Goal: Task Accomplishment & Management: Complete application form

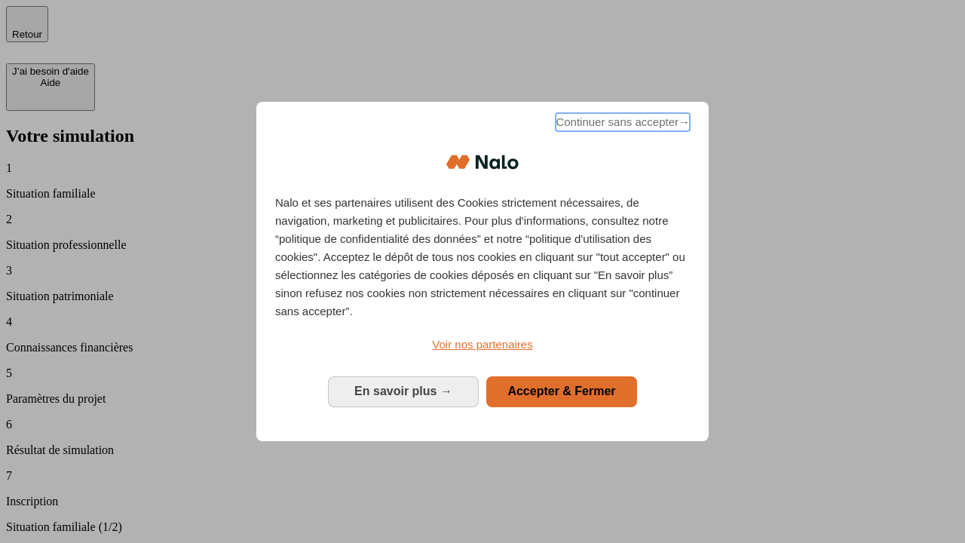
click at [621, 124] on span "Continuer sans accepter →" at bounding box center [623, 122] width 134 height 18
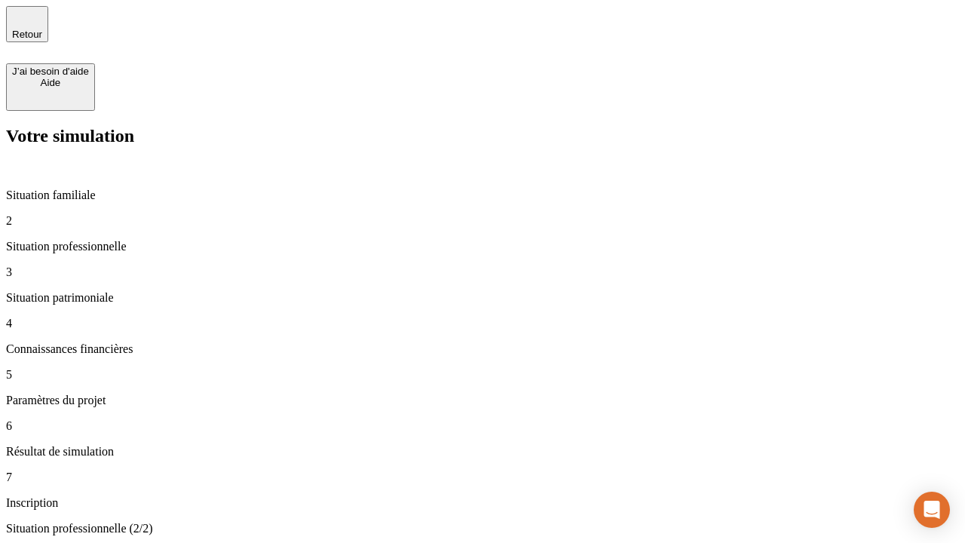
type input "30 000"
type input "40 000"
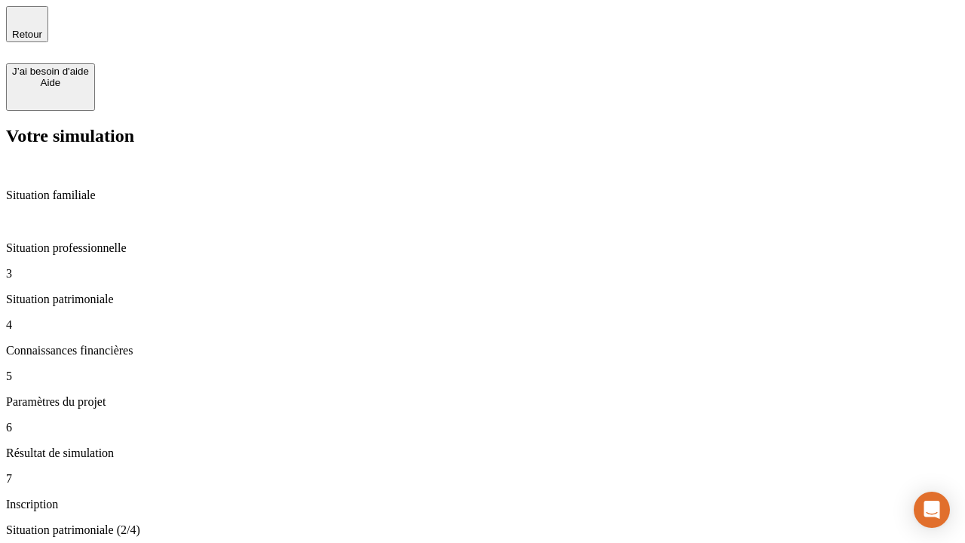
type input "1 100"
type input "20"
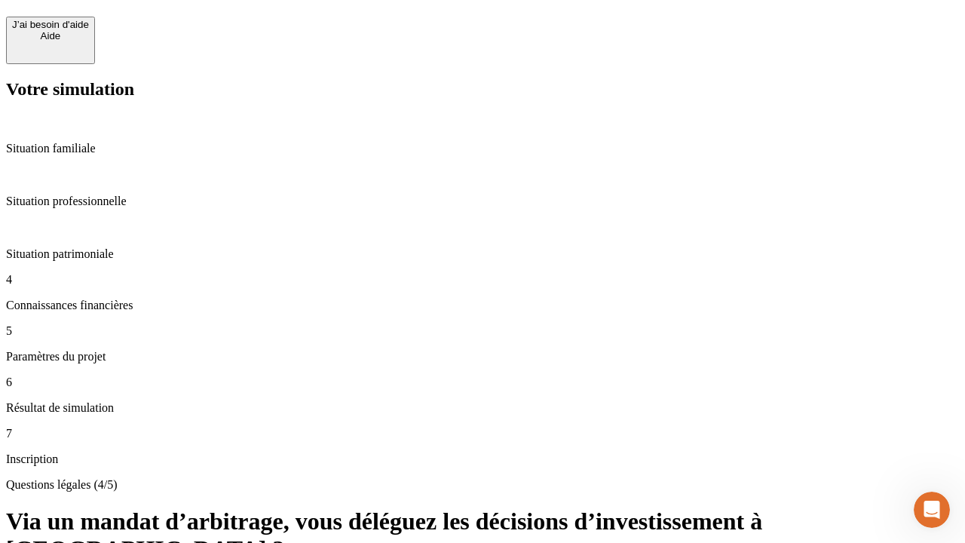
scroll to position [33, 0]
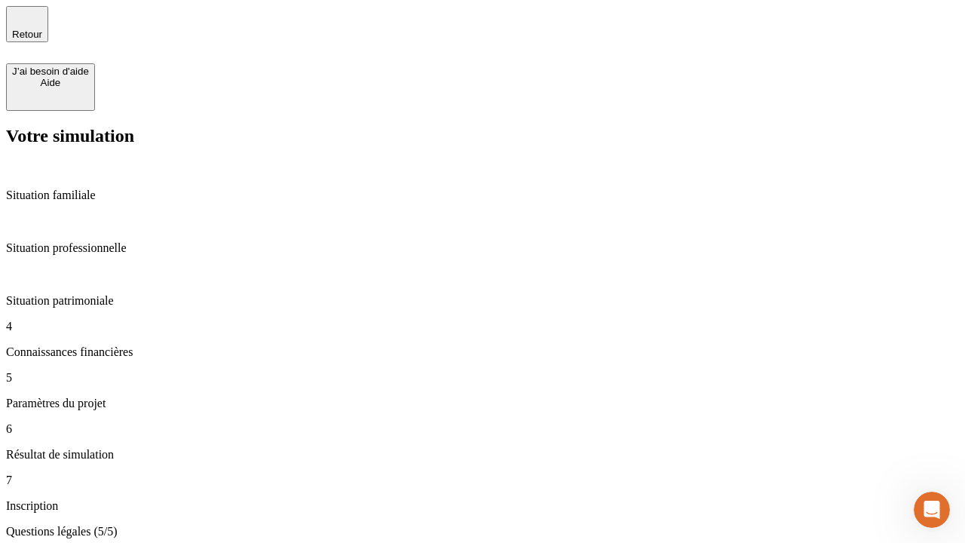
type input "40"
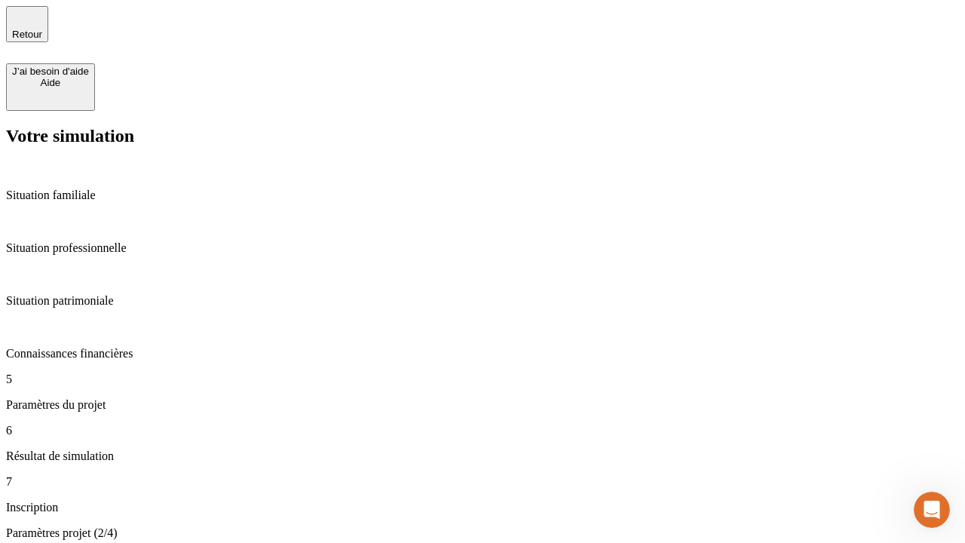
type input "50 000"
type input "640"
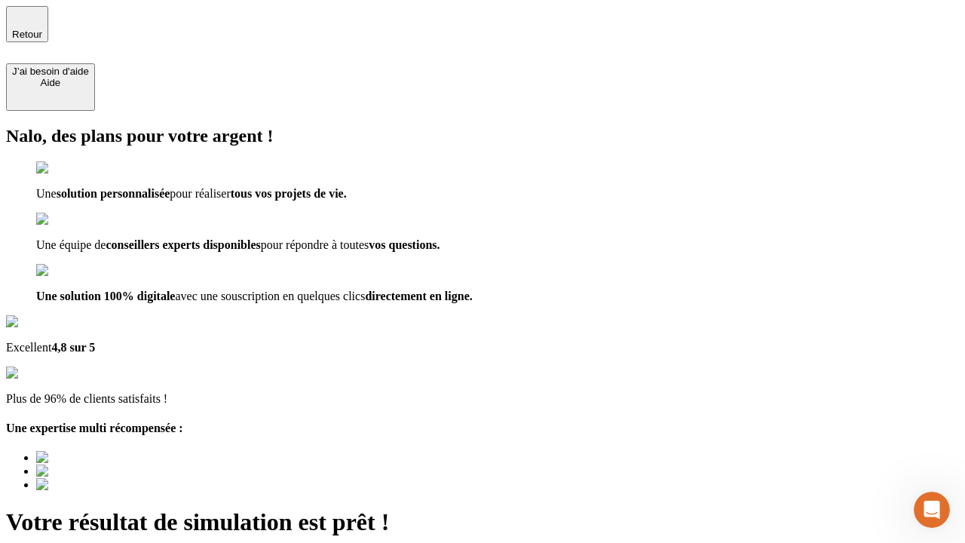
type input "[EMAIL_ADDRESS][DOMAIN_NAME]"
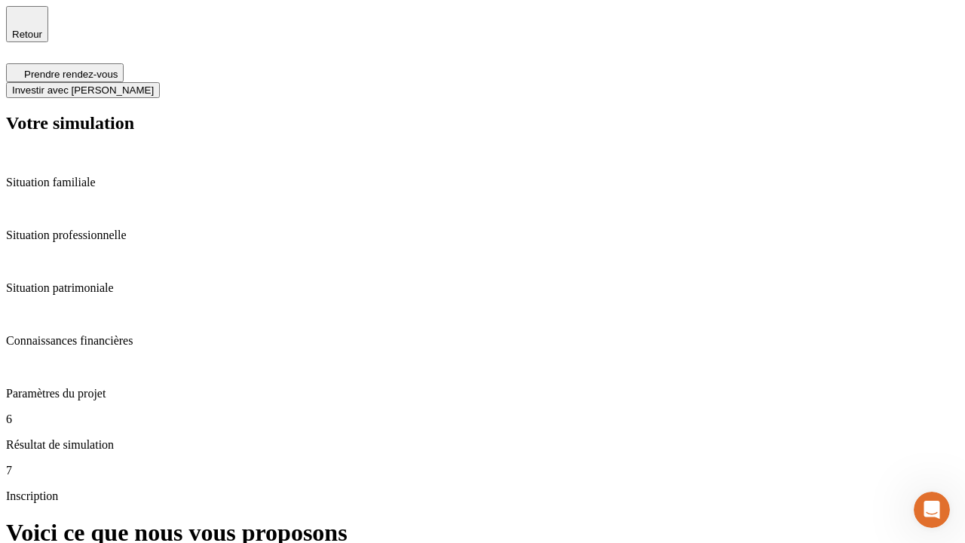
click at [154, 84] on span "Investir avec [PERSON_NAME]" at bounding box center [83, 89] width 142 height 11
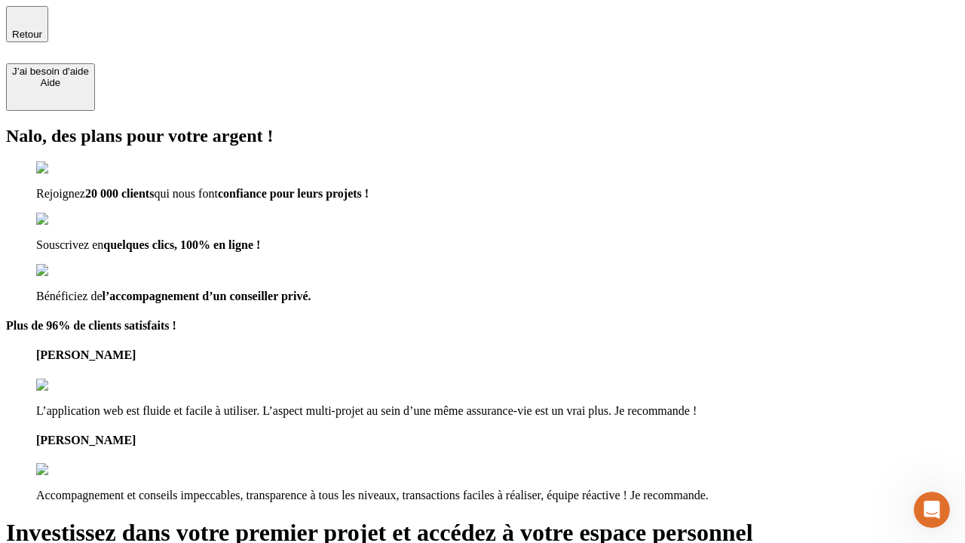
type input "[PERSON_NAME][EMAIL_ADDRESS][DOMAIN_NAME]"
